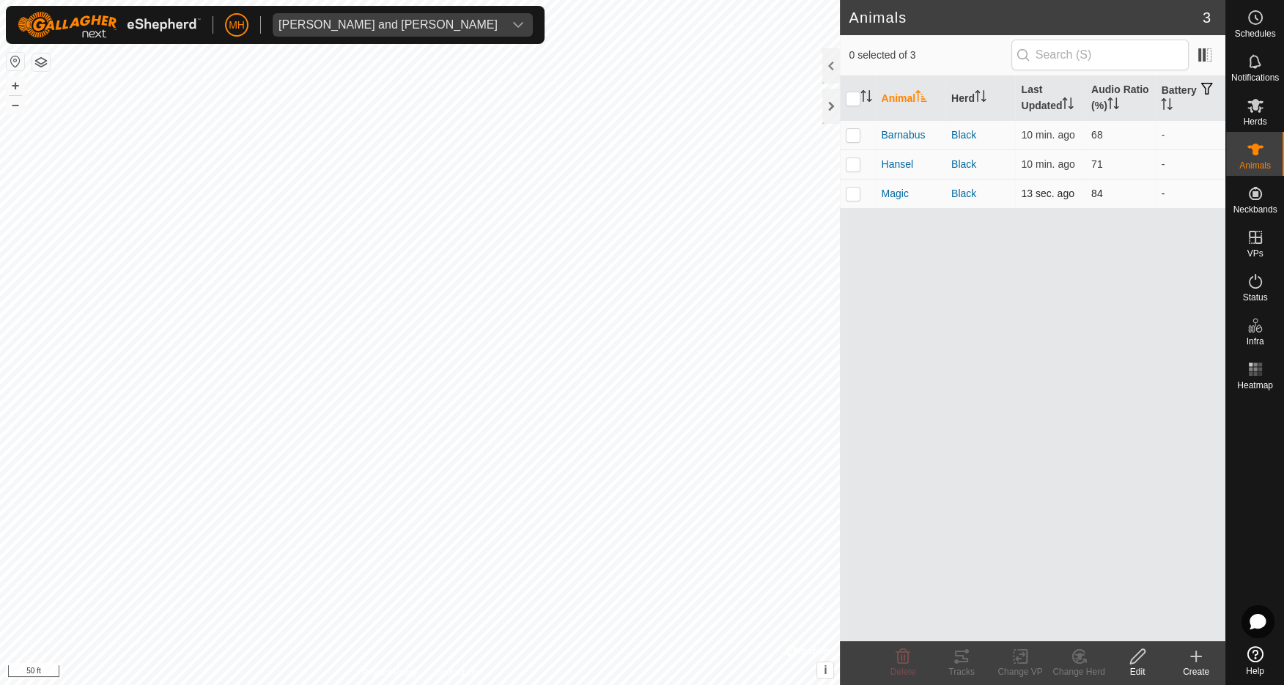
click at [850, 189] on p-checkbox at bounding box center [853, 194] width 15 height 12
checkbox input "true"
click at [960, 660] on icon at bounding box center [962, 657] width 18 height 18
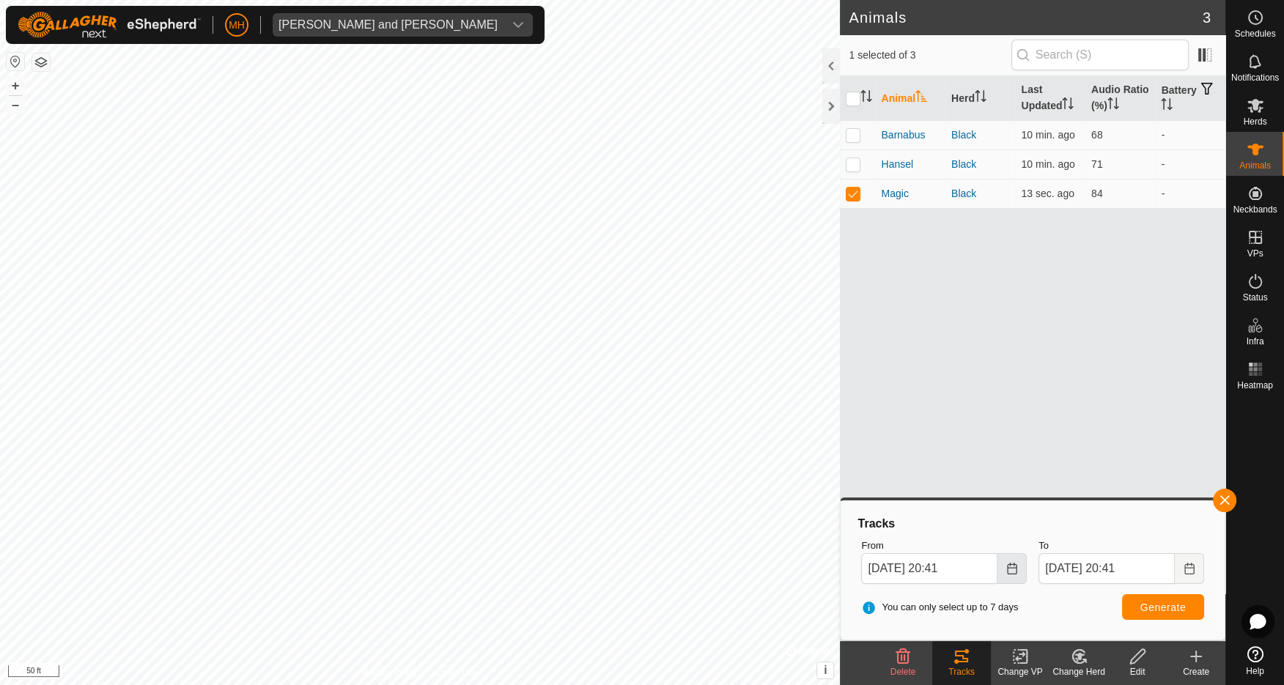
click at [1009, 569] on icon "Choose Date" at bounding box center [1012, 569] width 12 height 12
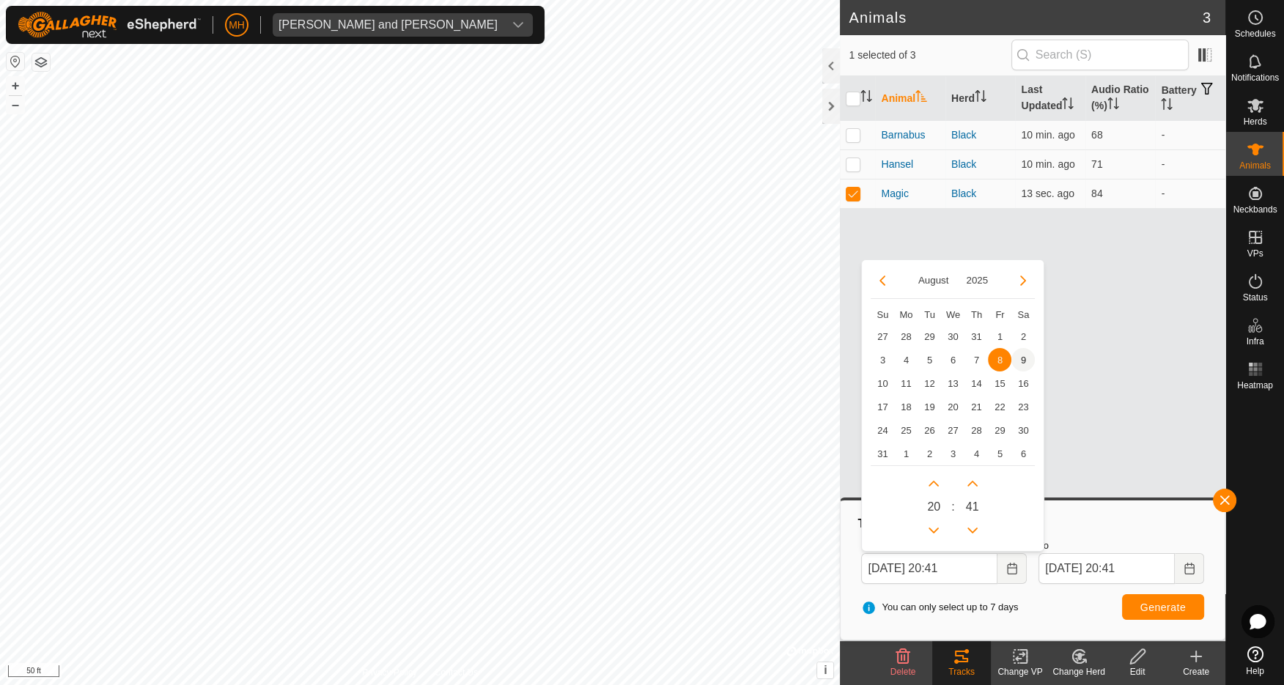
click at [1024, 361] on span "9" at bounding box center [1023, 359] width 23 height 23
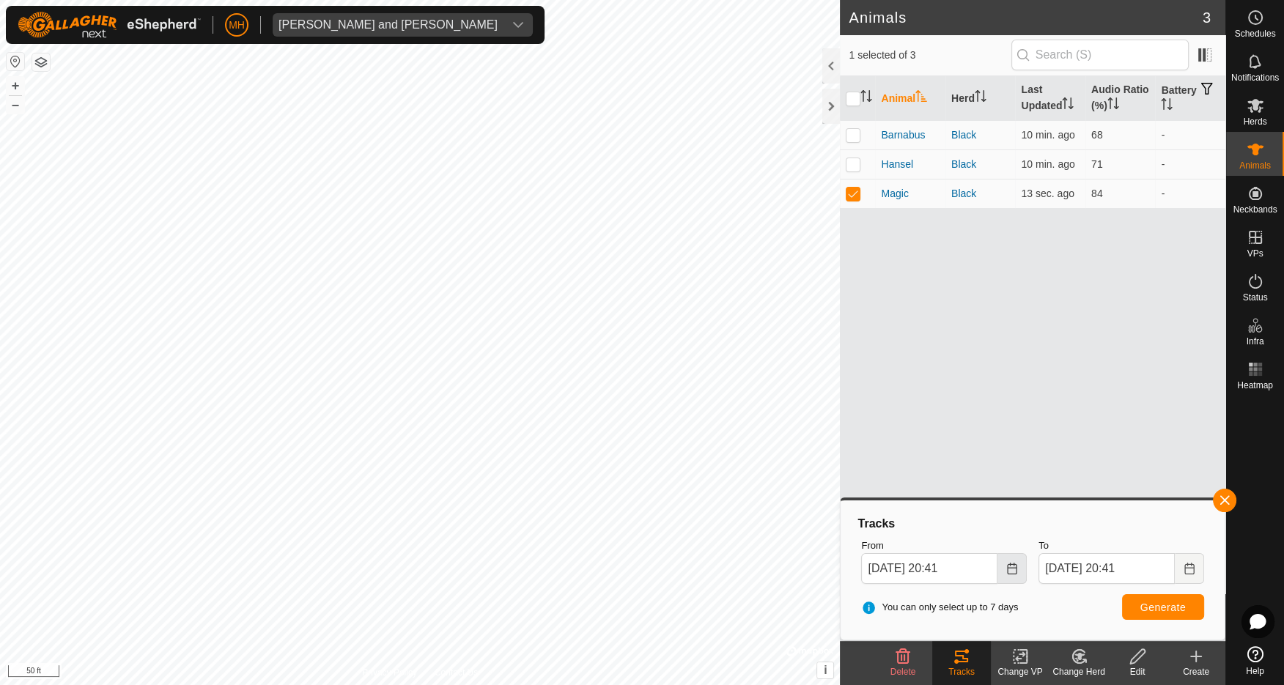
click at [1017, 573] on icon "Choose Date" at bounding box center [1012, 569] width 12 height 12
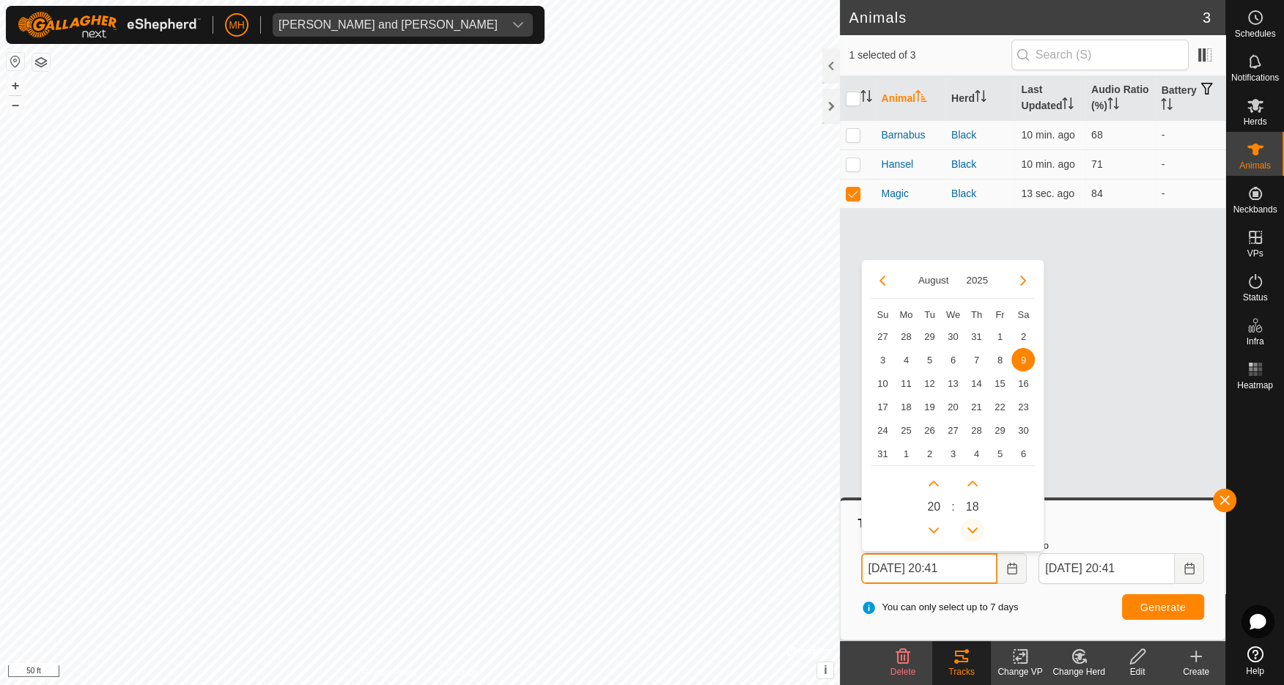
click at [973, 529] on icon "Previous Minute" at bounding box center [973, 531] width 10 height 6
click at [974, 529] on icon "Previous Minute" at bounding box center [973, 531] width 10 height 6
click at [974, 529] on button "Previous Minute" at bounding box center [972, 530] width 23 height 23
click at [975, 531] on span "Previous Minute" at bounding box center [975, 531] width 0 height 0
click at [974, 529] on button "Previous Minute" at bounding box center [972, 530] width 23 height 23
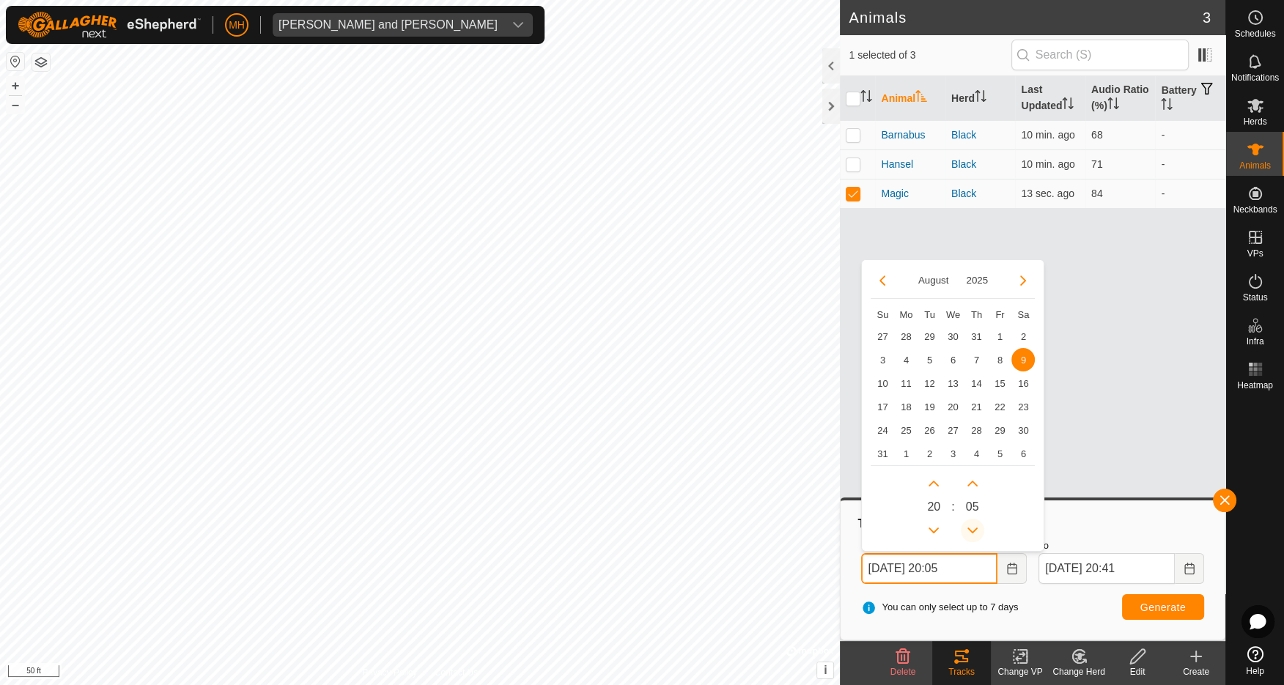
click at [974, 529] on icon "Previous Minute" at bounding box center [973, 531] width 10 height 6
click at [974, 529] on button "Previous Minute" at bounding box center [972, 530] width 23 height 23
click at [975, 531] on span "Previous Minute" at bounding box center [975, 531] width 0 height 0
click at [974, 529] on button "Previous Minute" at bounding box center [972, 530] width 23 height 23
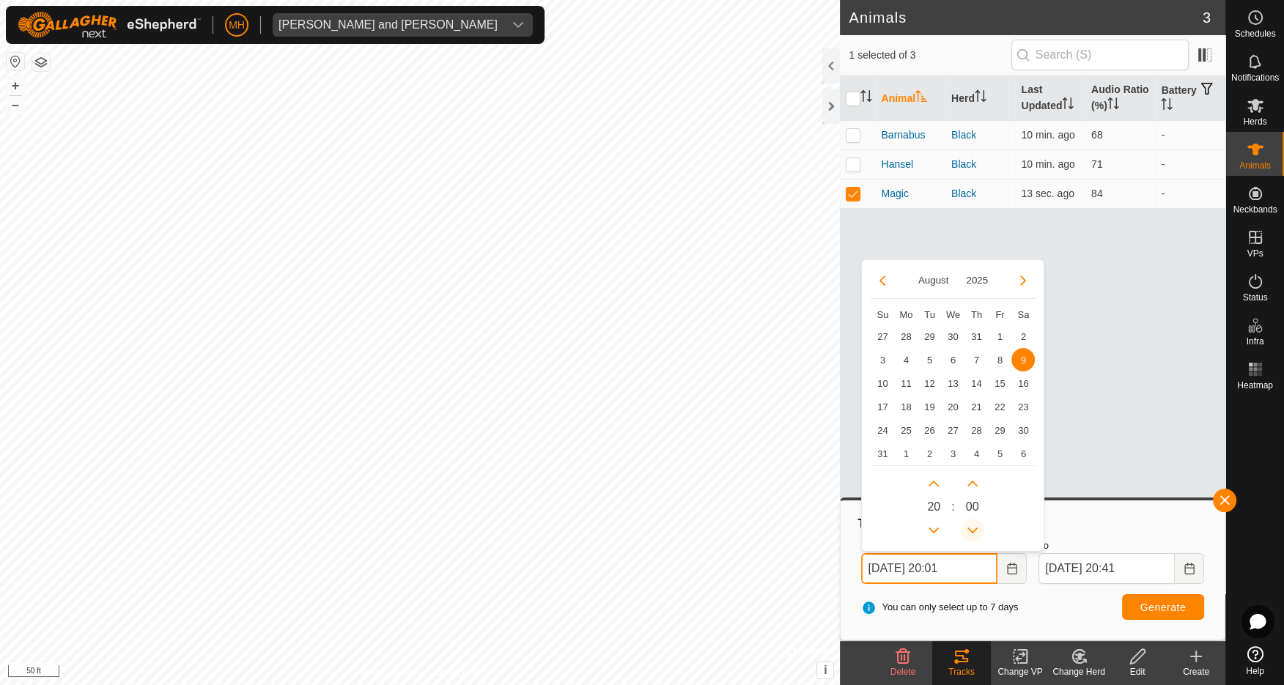
type input "Aug 09, 2025 20:00"
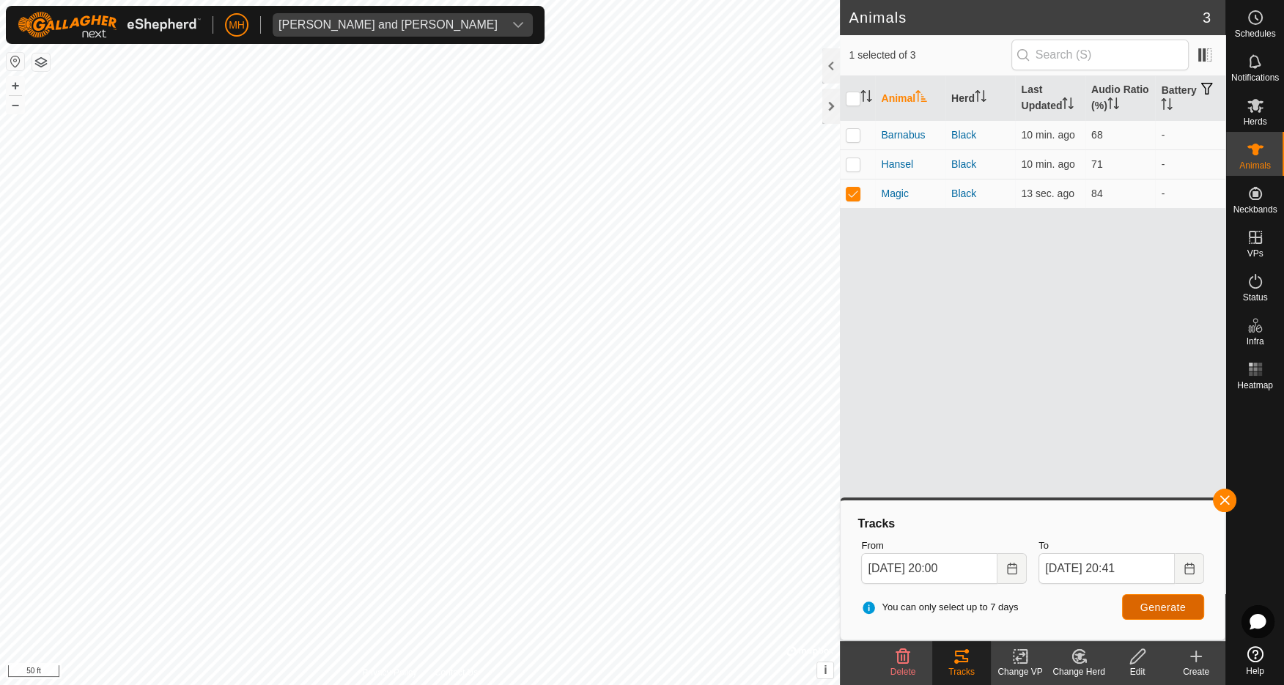
click at [1174, 608] on span "Generate" at bounding box center [1163, 608] width 45 height 12
click at [852, 189] on p-checkbox at bounding box center [853, 194] width 15 height 12
checkbox input "false"
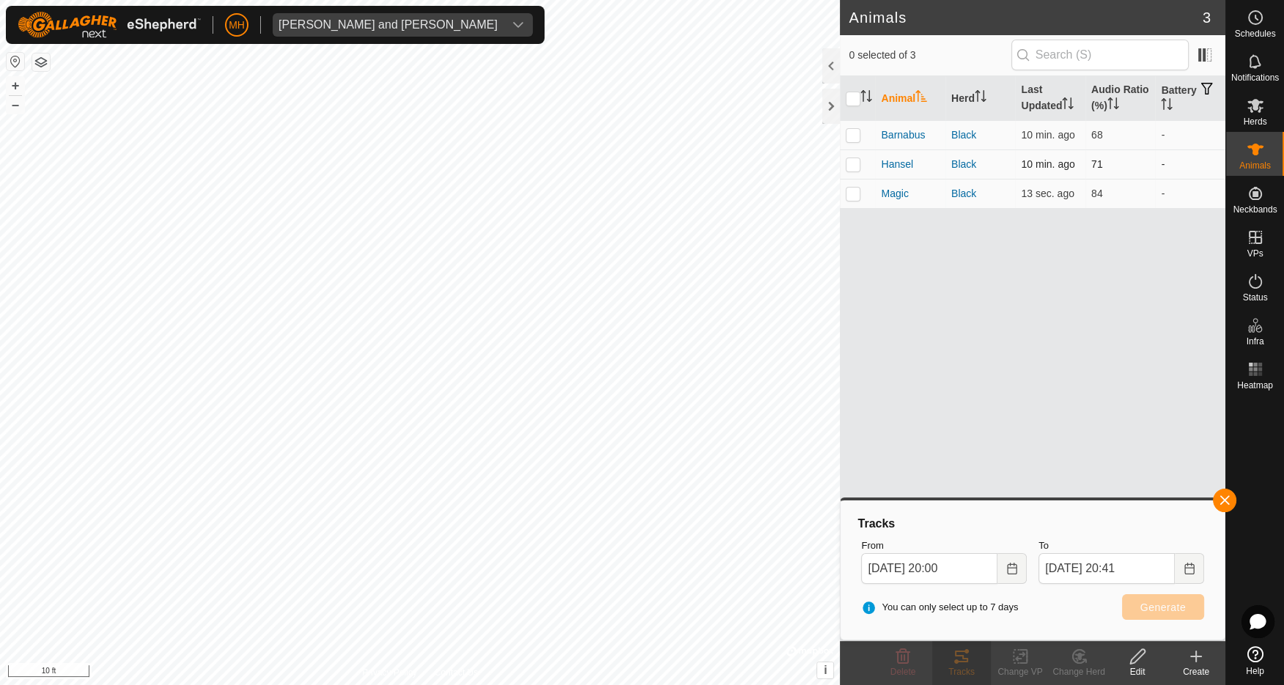
click at [854, 163] on p-checkbox at bounding box center [853, 164] width 15 height 12
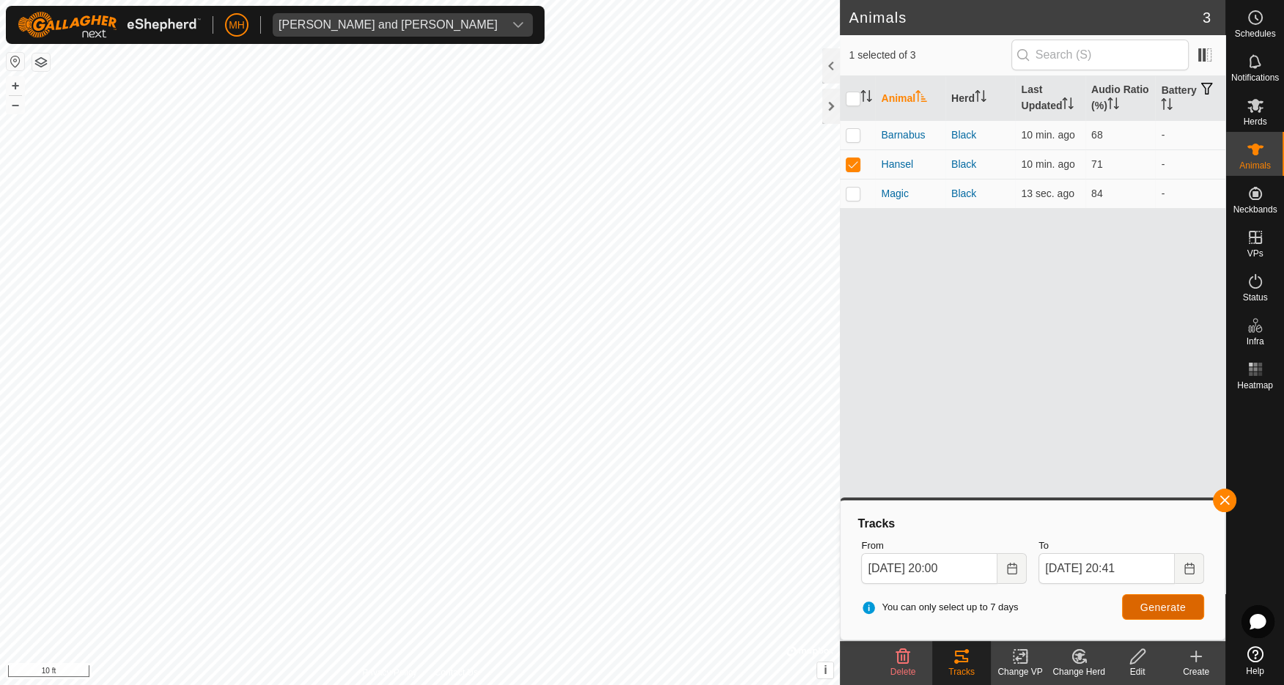
click at [1183, 613] on span "Generate" at bounding box center [1163, 608] width 45 height 12
drag, startPoint x: 852, startPoint y: 165, endPoint x: 852, endPoint y: 153, distance: 11.8
click at [852, 163] on p-checkbox at bounding box center [853, 164] width 15 height 12
checkbox input "false"
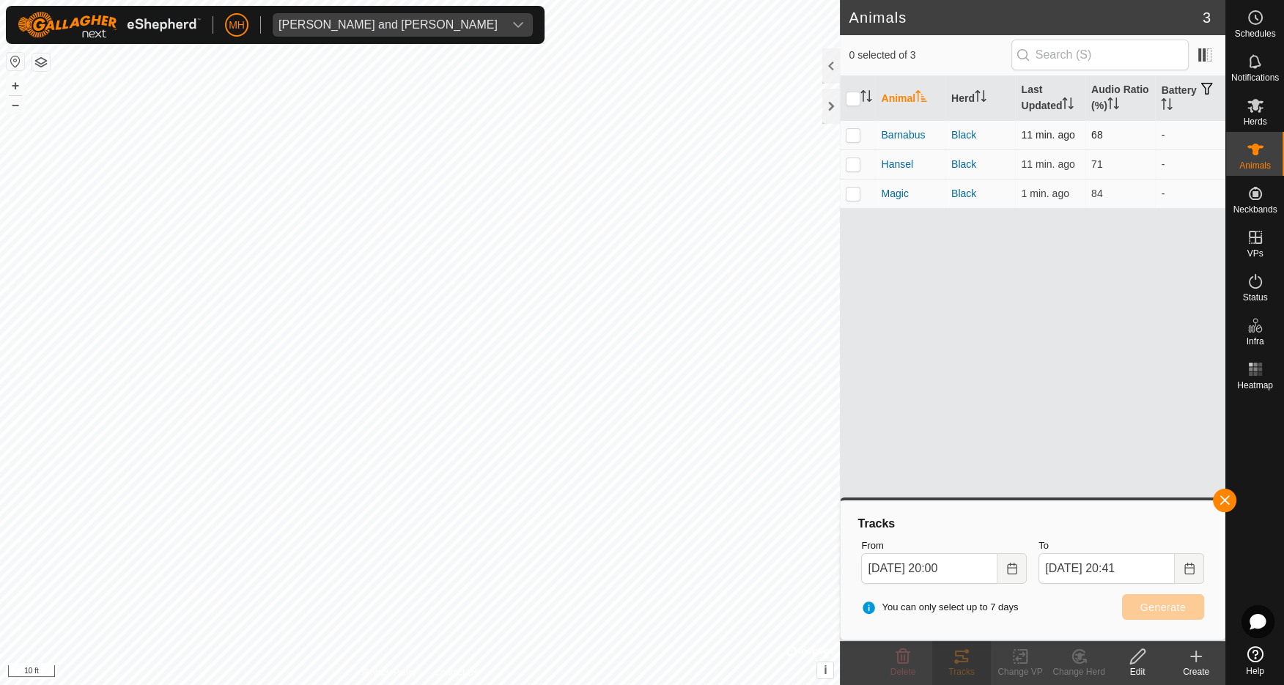
click at [853, 135] on p-checkbox at bounding box center [853, 135] width 15 height 12
checkbox input "true"
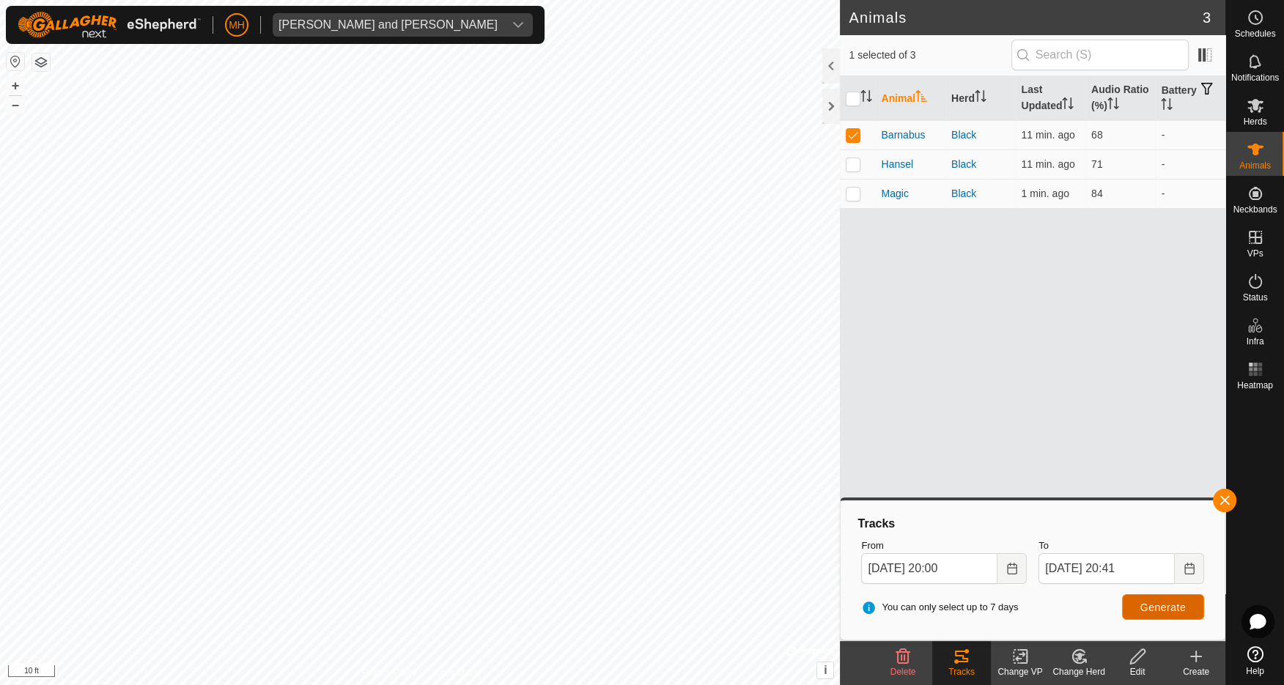
click at [1154, 608] on span "Generate" at bounding box center [1163, 608] width 45 height 12
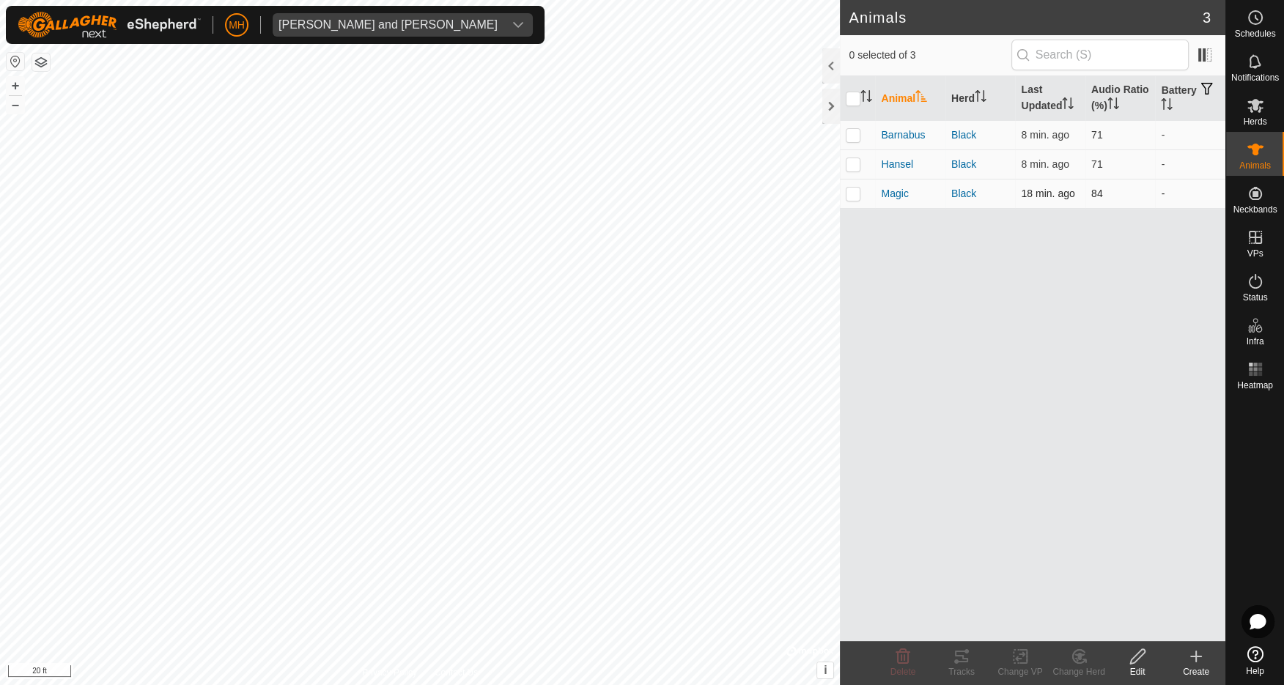
click at [857, 194] on p-checkbox at bounding box center [853, 194] width 15 height 12
checkbox input "true"
click at [956, 659] on icon at bounding box center [962, 657] width 18 height 18
click at [1256, 108] on icon at bounding box center [1256, 106] width 16 height 14
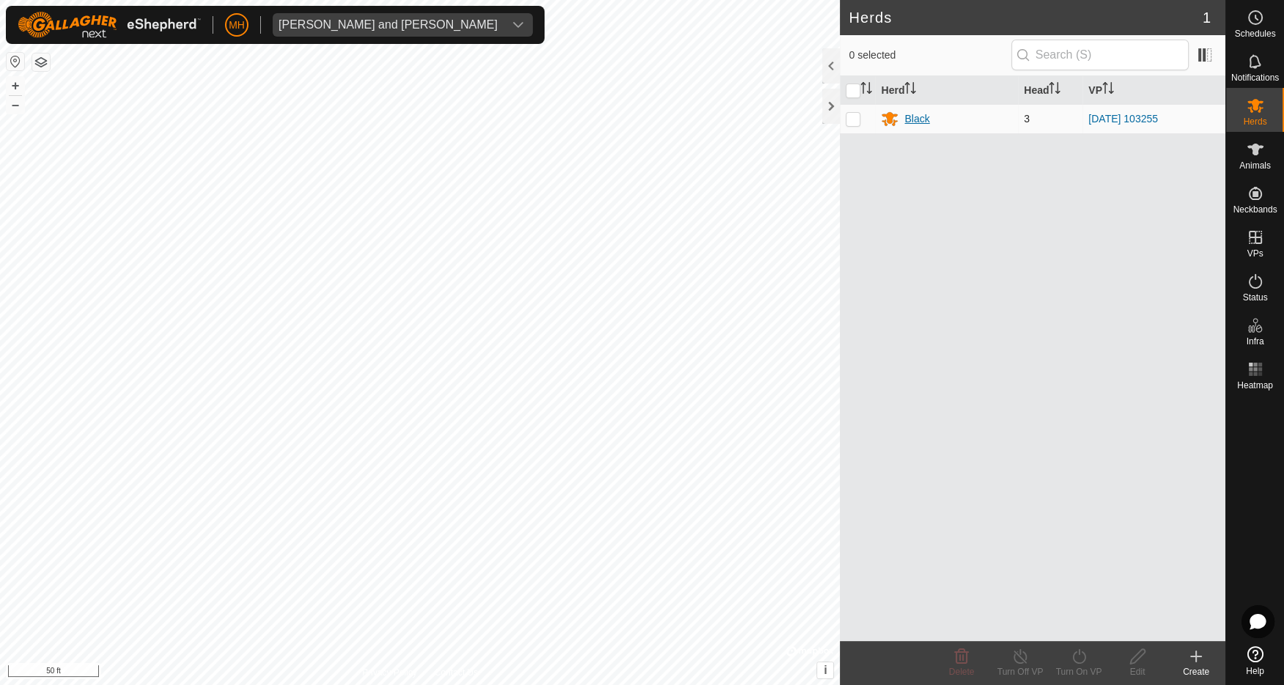
click at [922, 119] on div "Black" at bounding box center [917, 118] width 25 height 15
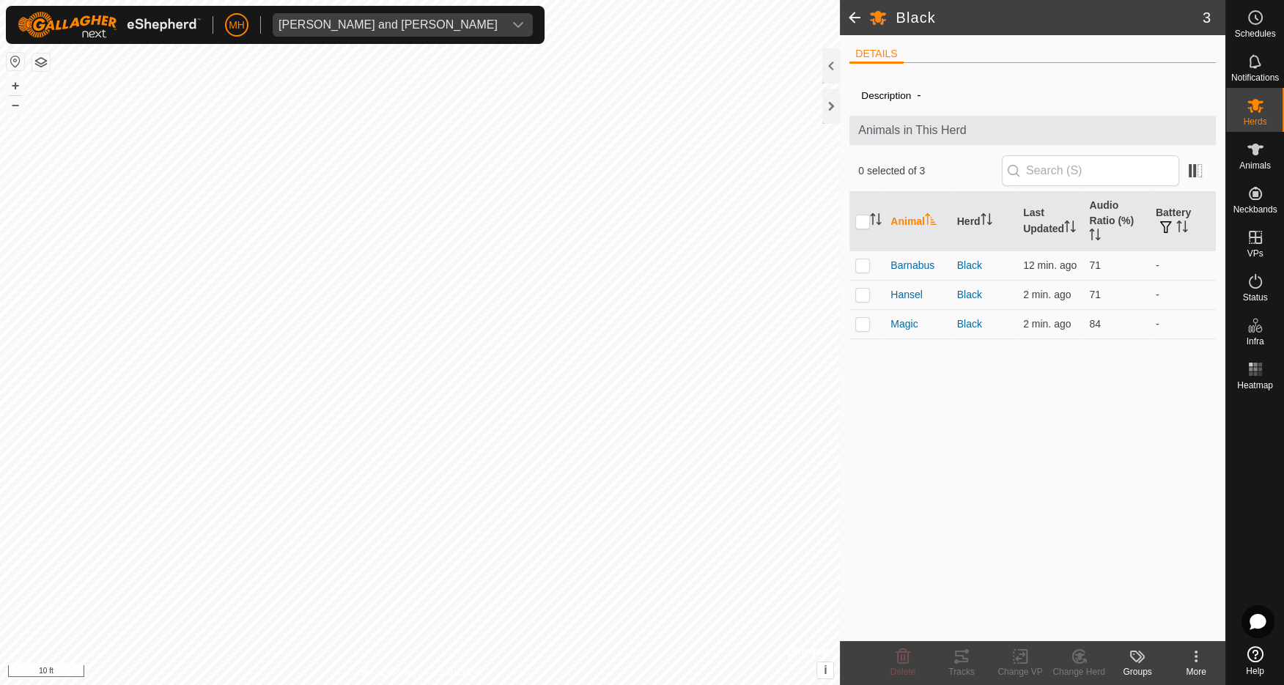
click at [863, 17] on span at bounding box center [854, 17] width 29 height 35
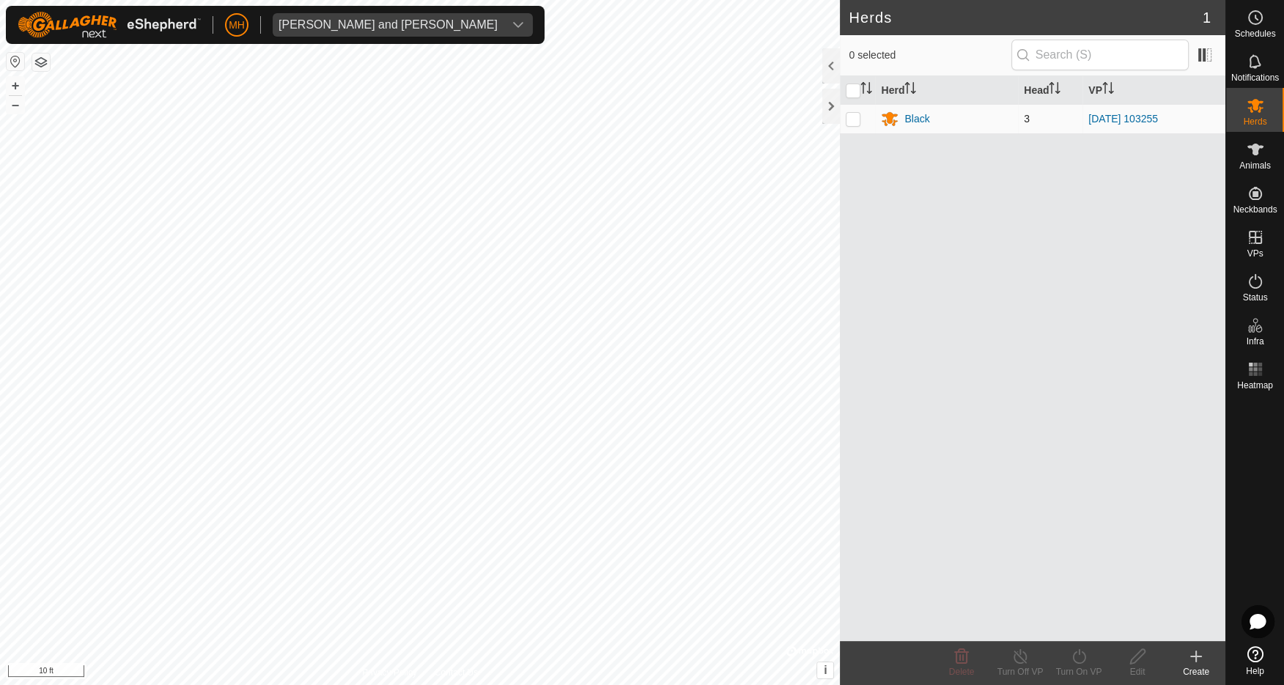
click at [851, 123] on p-checkbox at bounding box center [853, 119] width 15 height 12
checkbox input "true"
click at [852, 118] on p-checkbox at bounding box center [853, 119] width 15 height 12
checkbox input "false"
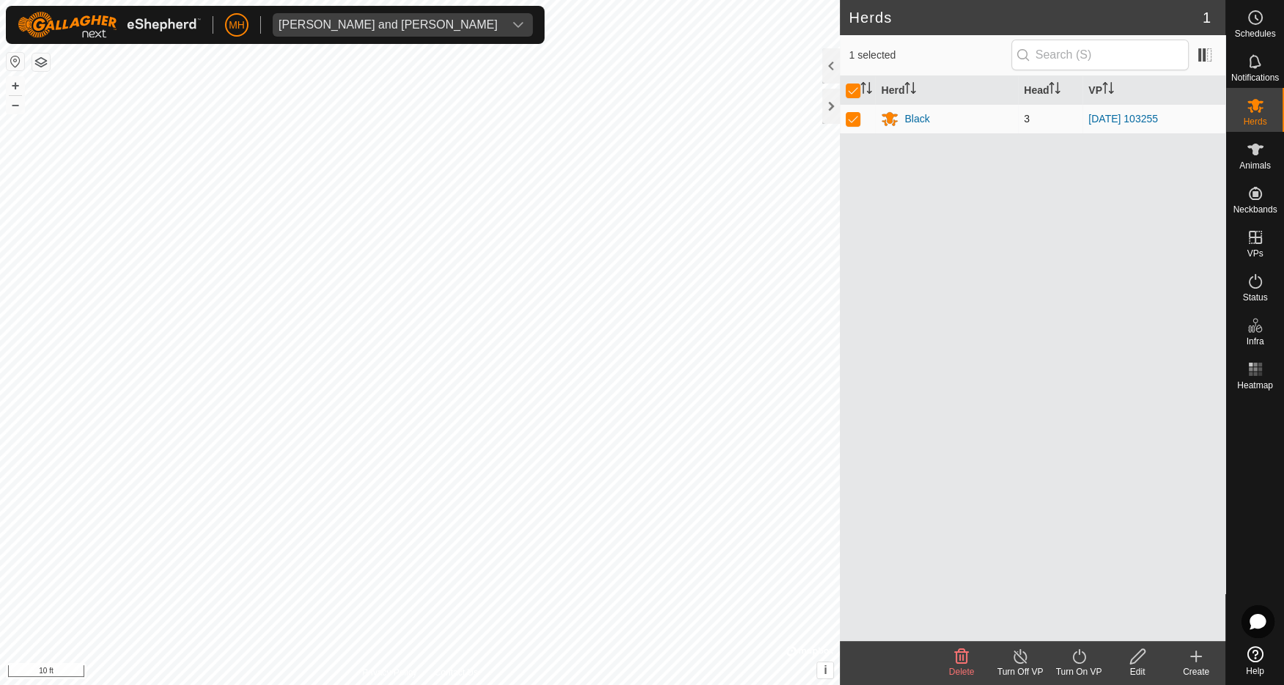
checkbox input "false"
click at [929, 120] on div "Black" at bounding box center [917, 118] width 25 height 15
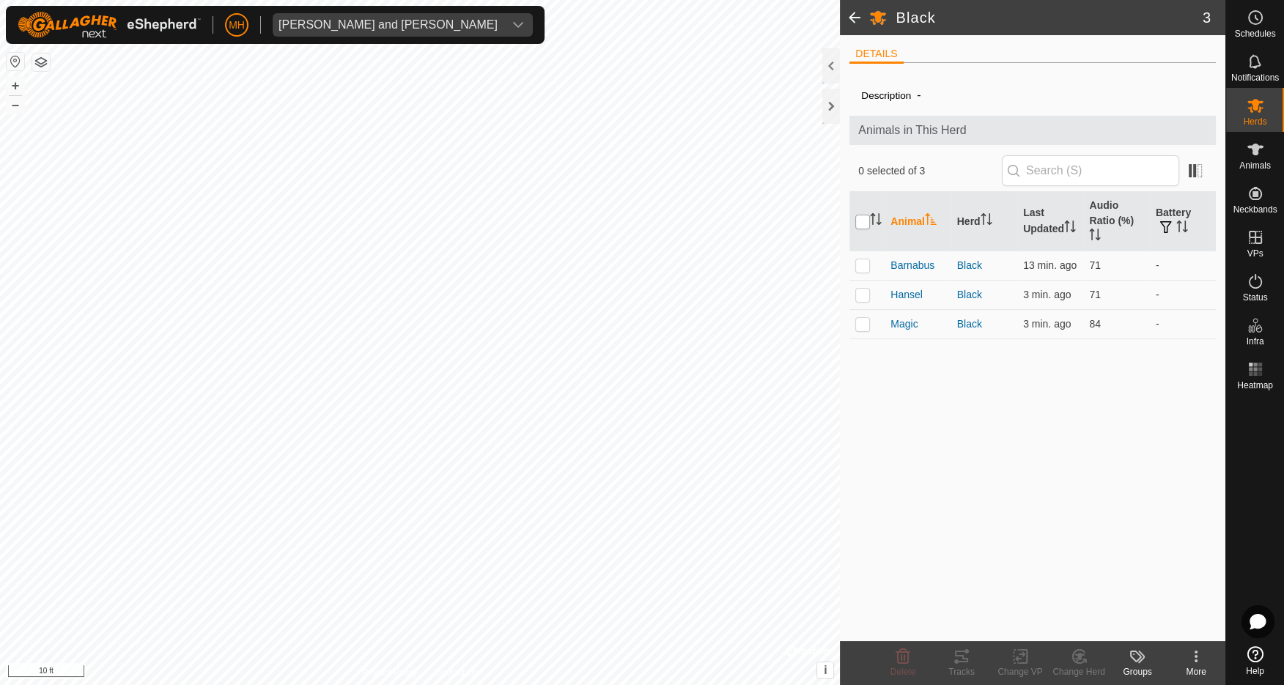
click at [863, 225] on input "checkbox" at bounding box center [862, 222] width 15 height 15
checkbox input "true"
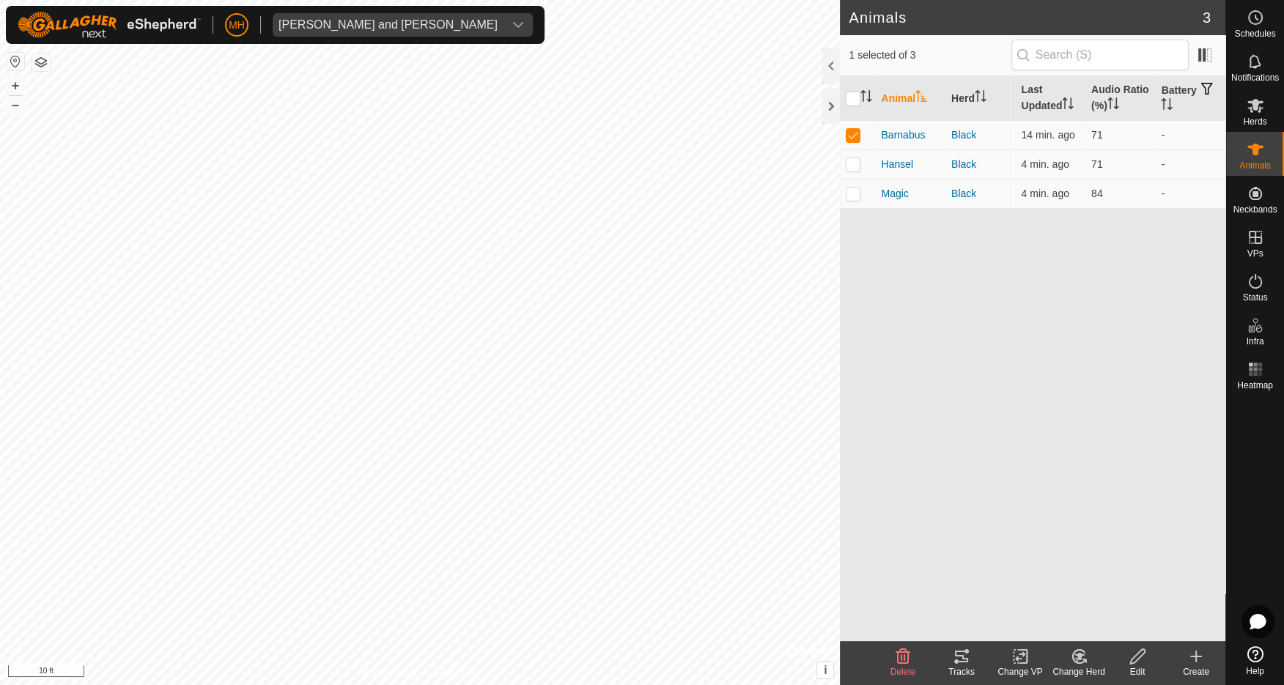
checkbox input "false"
click at [898, 95] on th "Animal" at bounding box center [910, 98] width 70 height 45
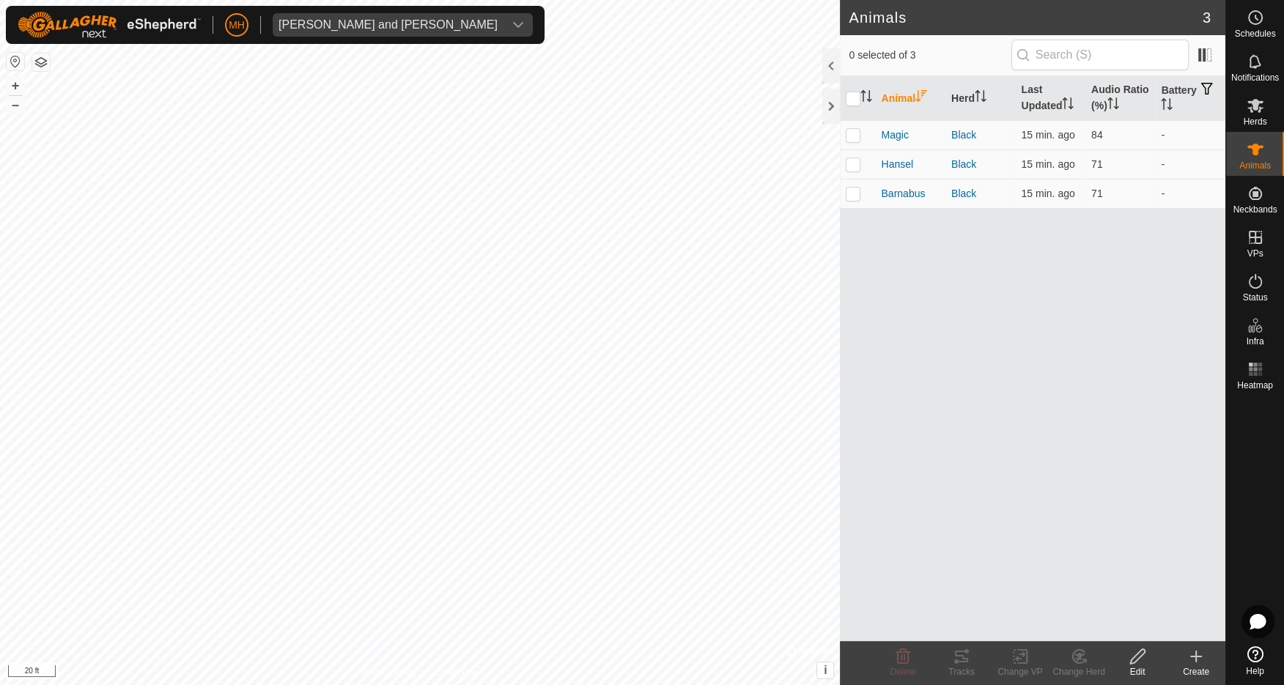
click at [900, 97] on th "Animal" at bounding box center [910, 98] width 70 height 45
click at [885, 98] on th "Animal" at bounding box center [910, 98] width 70 height 45
click at [855, 98] on input "checkbox" at bounding box center [853, 99] width 15 height 15
checkbox input "true"
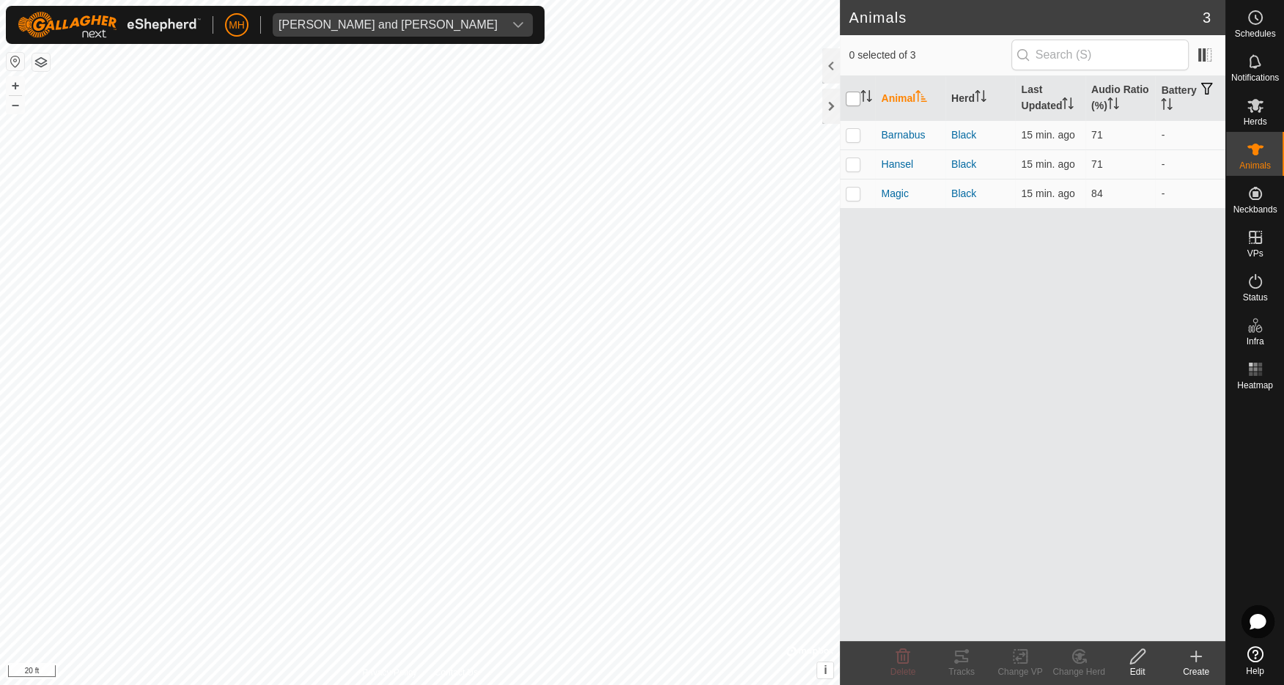
checkbox input "true"
click at [1254, 106] on icon at bounding box center [1256, 106] width 16 height 14
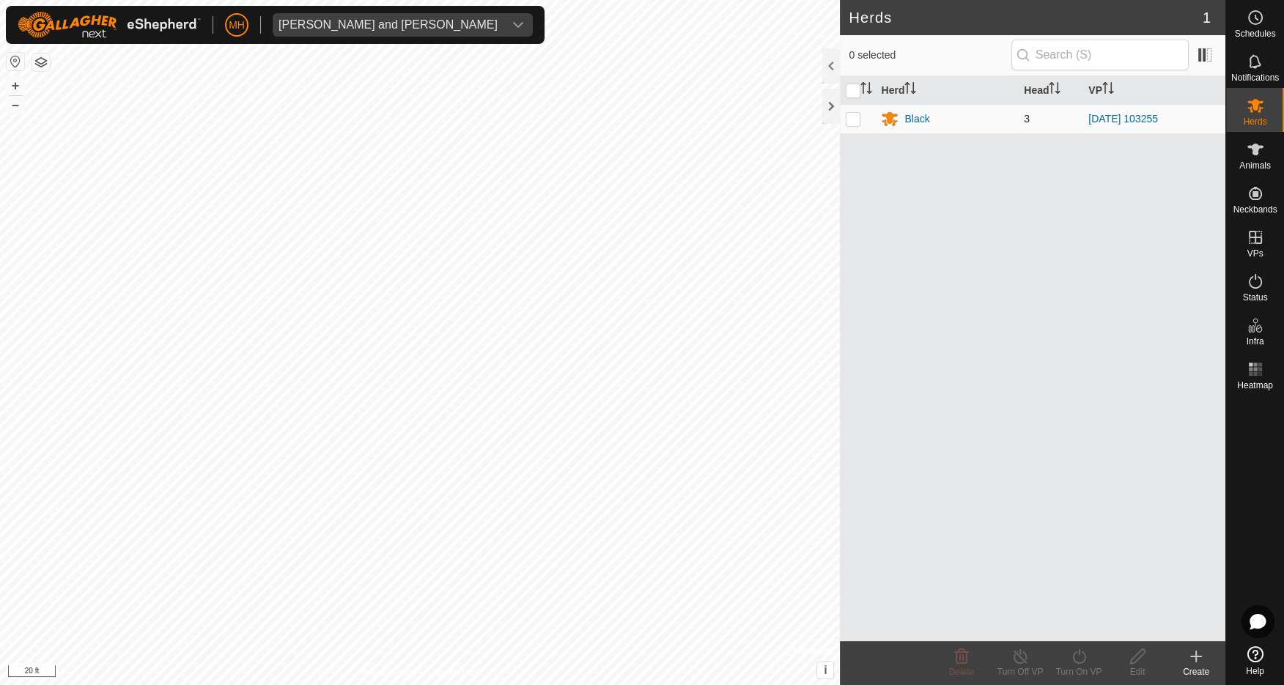
click at [854, 120] on p-checkbox at bounding box center [853, 119] width 15 height 12
checkbox input "true"
click at [916, 115] on div "Black" at bounding box center [917, 118] width 25 height 15
